Goal: Task Accomplishment & Management: Use online tool/utility

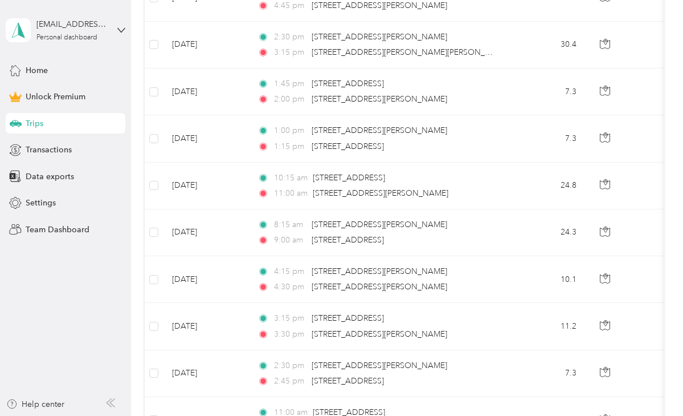
scroll to position [323, 0]
click at [39, 176] on span "Data exports" at bounding box center [50, 176] width 48 height 12
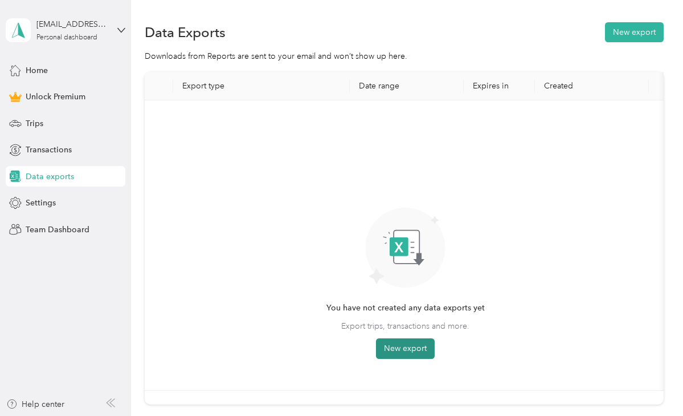
click at [396, 347] on button "New export" at bounding box center [405, 348] width 59 height 21
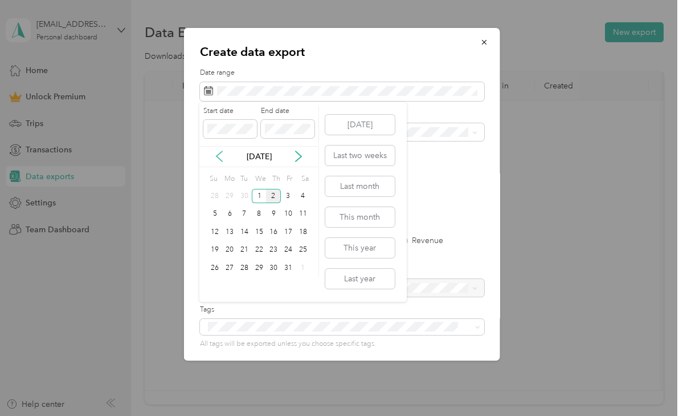
click at [219, 157] on icon at bounding box center [219, 155] width 11 height 11
click at [230, 197] on div "1" at bounding box center [229, 196] width 15 height 14
click at [247, 268] on div "30" at bounding box center [244, 267] width 15 height 14
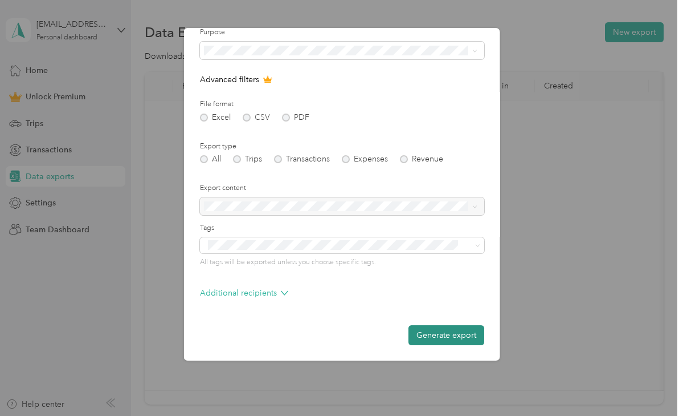
scroll to position [80, 0]
click at [459, 336] on button "Generate export" at bounding box center [446, 336] width 76 height 20
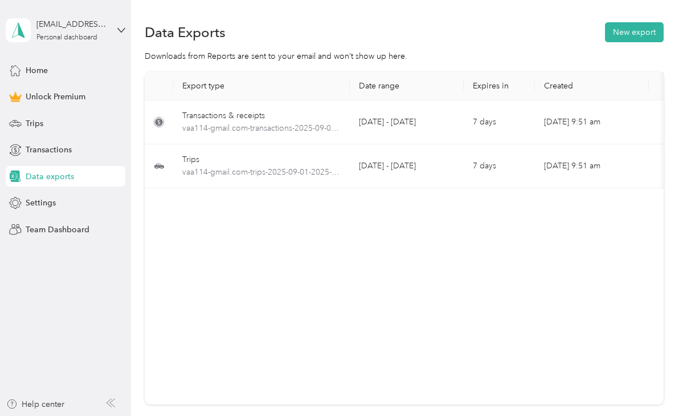
click at [33, 67] on span "Home" at bounding box center [37, 70] width 22 height 12
